Goal: Entertainment & Leisure: Consume media (video, audio)

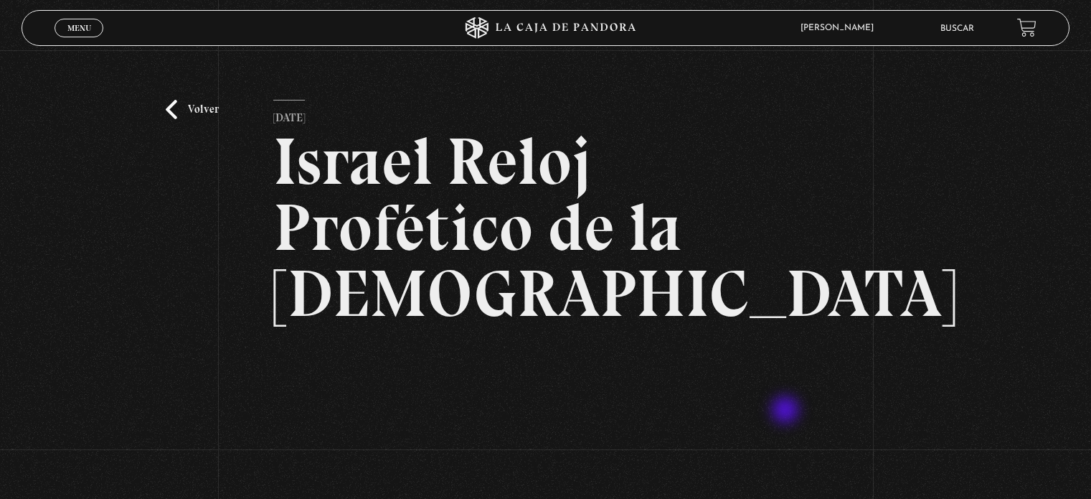
scroll to position [237, 0]
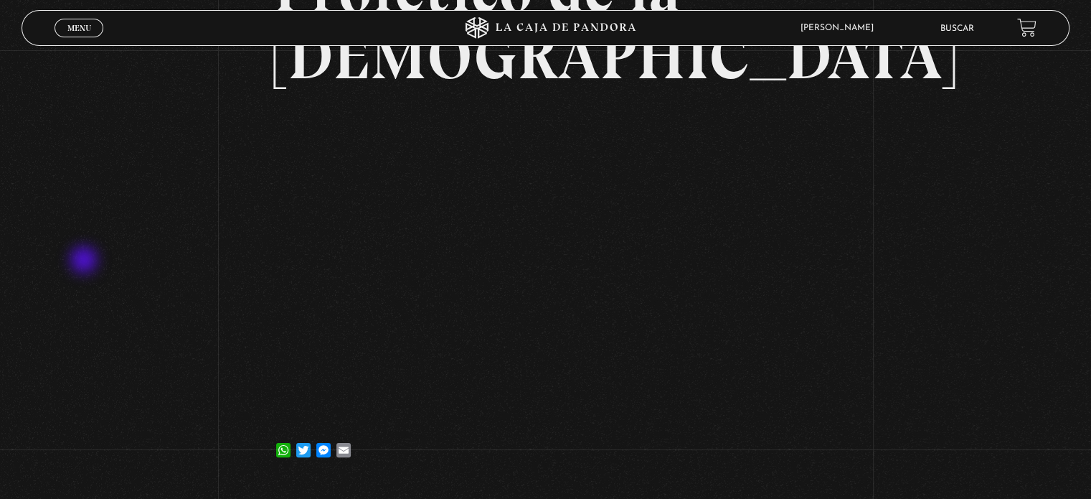
click at [85, 261] on div "Volver [DATE] Israel Reloj Profético de la [DEMOGRAPHIC_DATA] WhatsApp Twitter …" at bounding box center [545, 148] width 1091 height 670
click at [72, 19] on link "Menu Cerrar" at bounding box center [79, 28] width 49 height 19
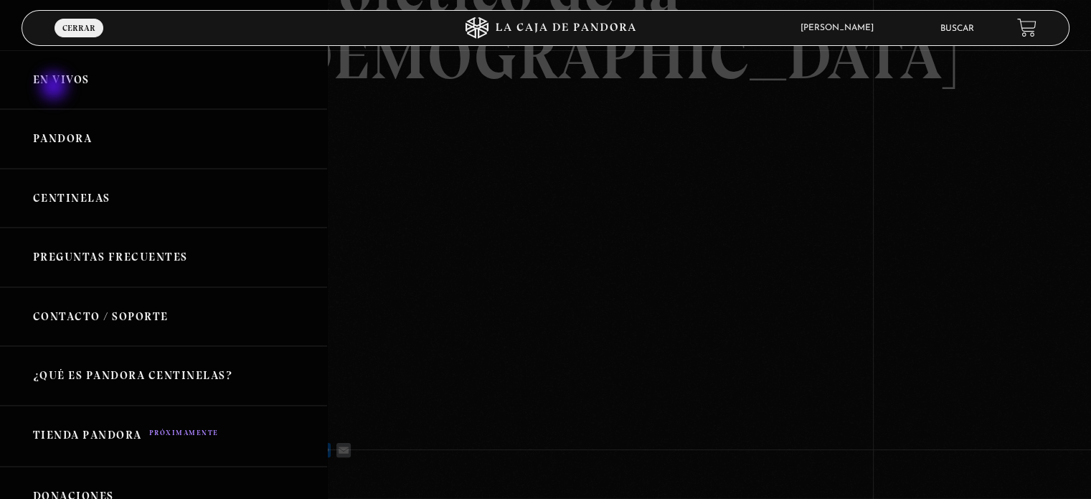
click at [55, 88] on link "En vivos" at bounding box center [163, 80] width 327 height 60
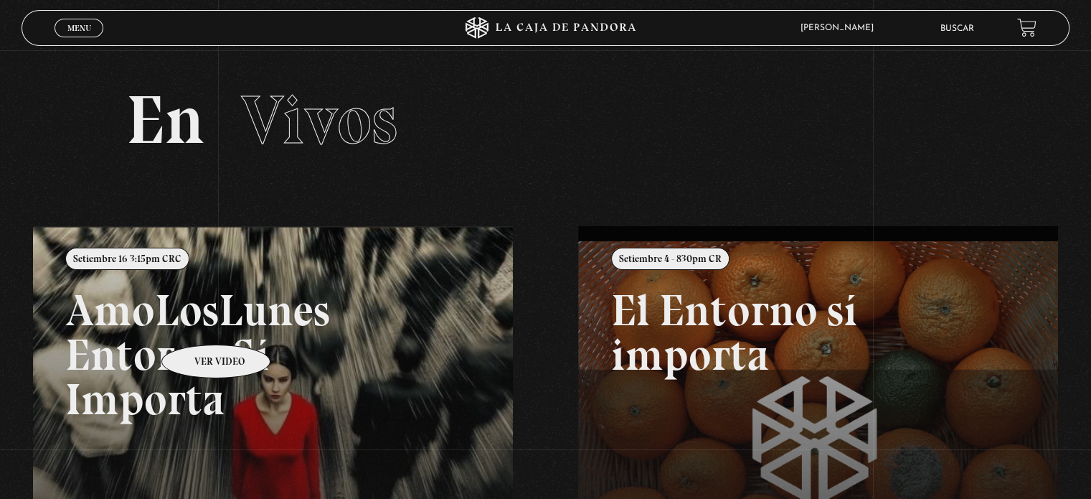
click at [197, 323] on link at bounding box center [578, 475] width 1091 height 499
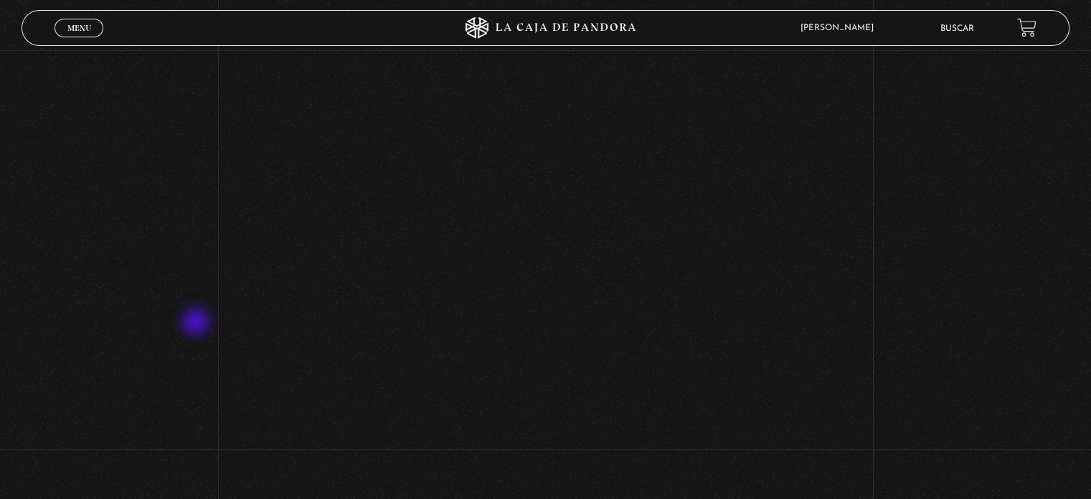
scroll to position [517, 0]
click at [878, 225] on div "Volver Setiembre 16 3:15pm CRC AmoLosLunes Entorno Sí Importa" at bounding box center [545, 2] width 1091 height 936
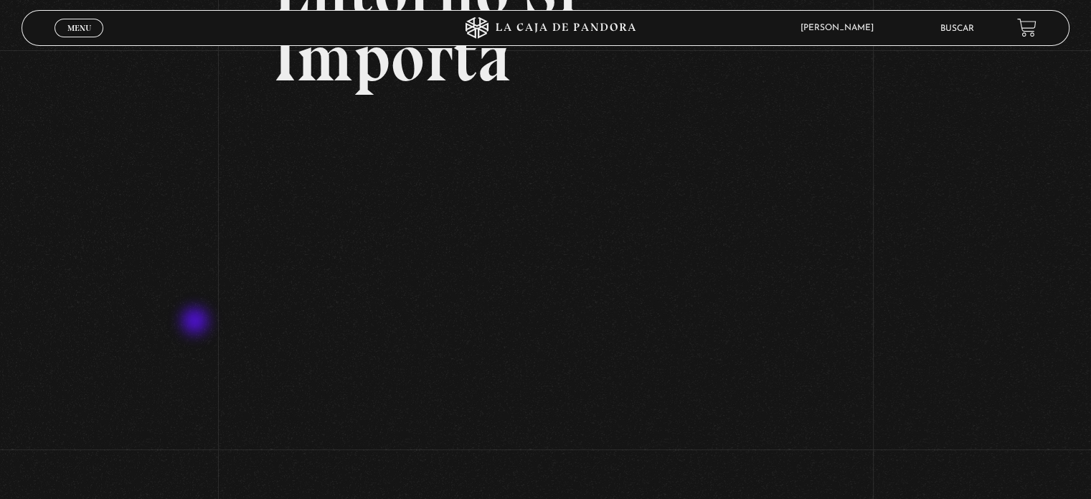
scroll to position [233, 0]
